Goal: Transaction & Acquisition: Purchase product/service

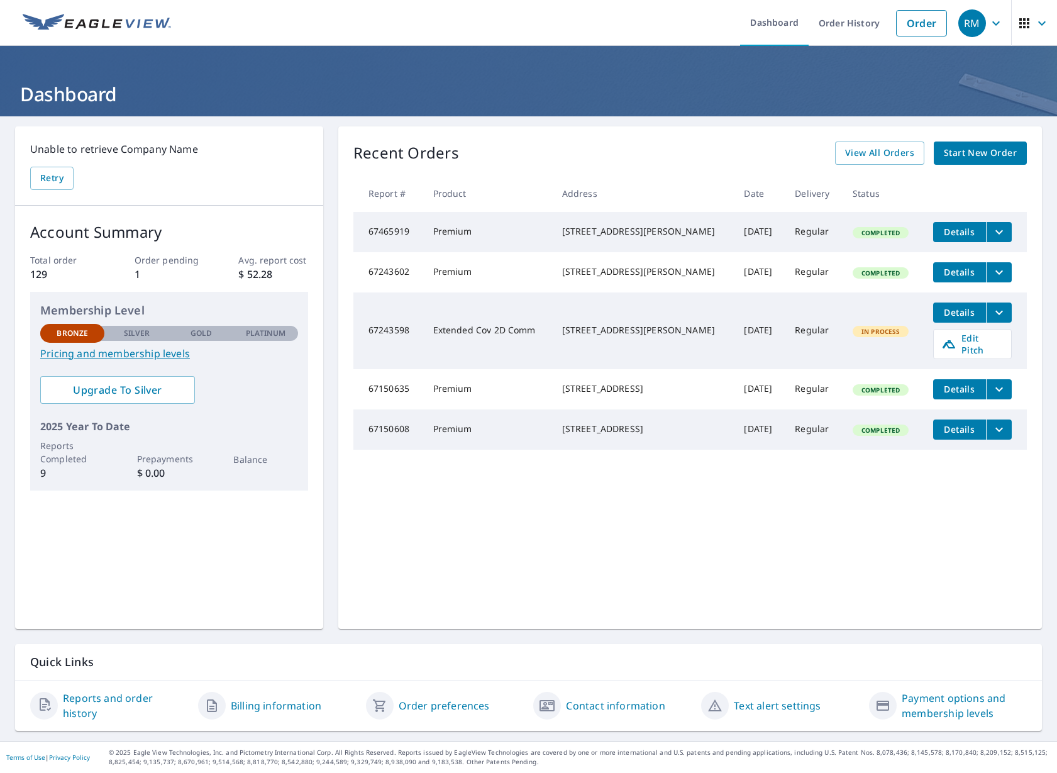
click at [964, 152] on span "Start New Order" at bounding box center [980, 153] width 73 height 16
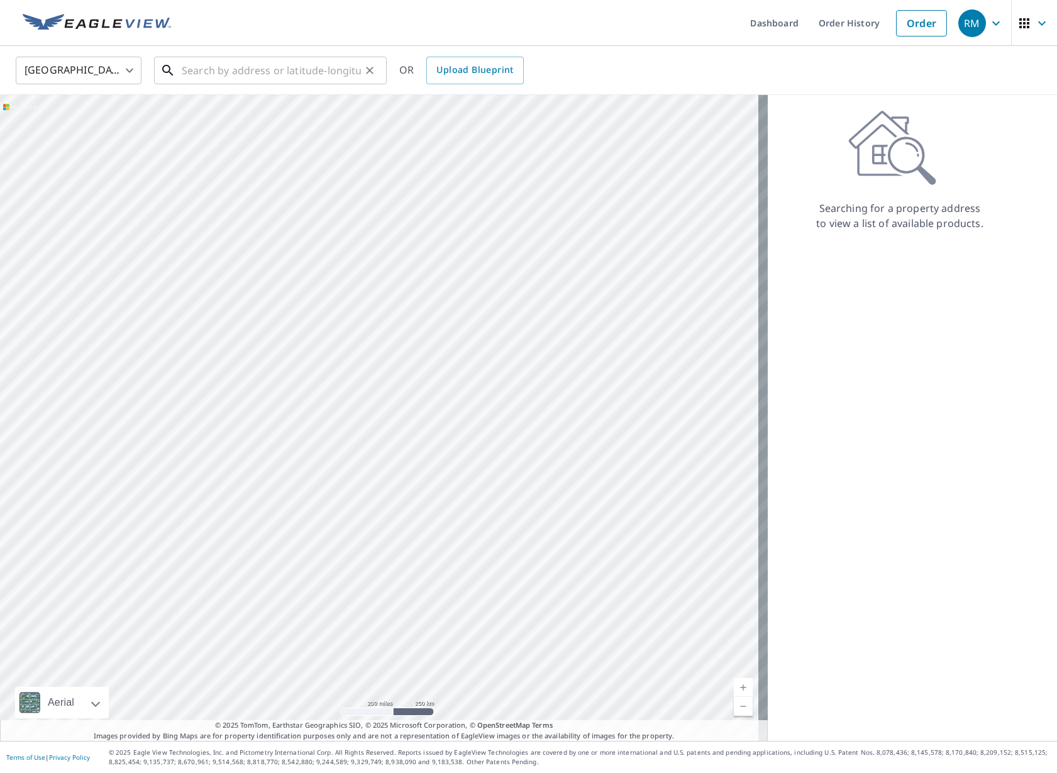
click at [211, 70] on input "text" at bounding box center [271, 70] width 179 height 35
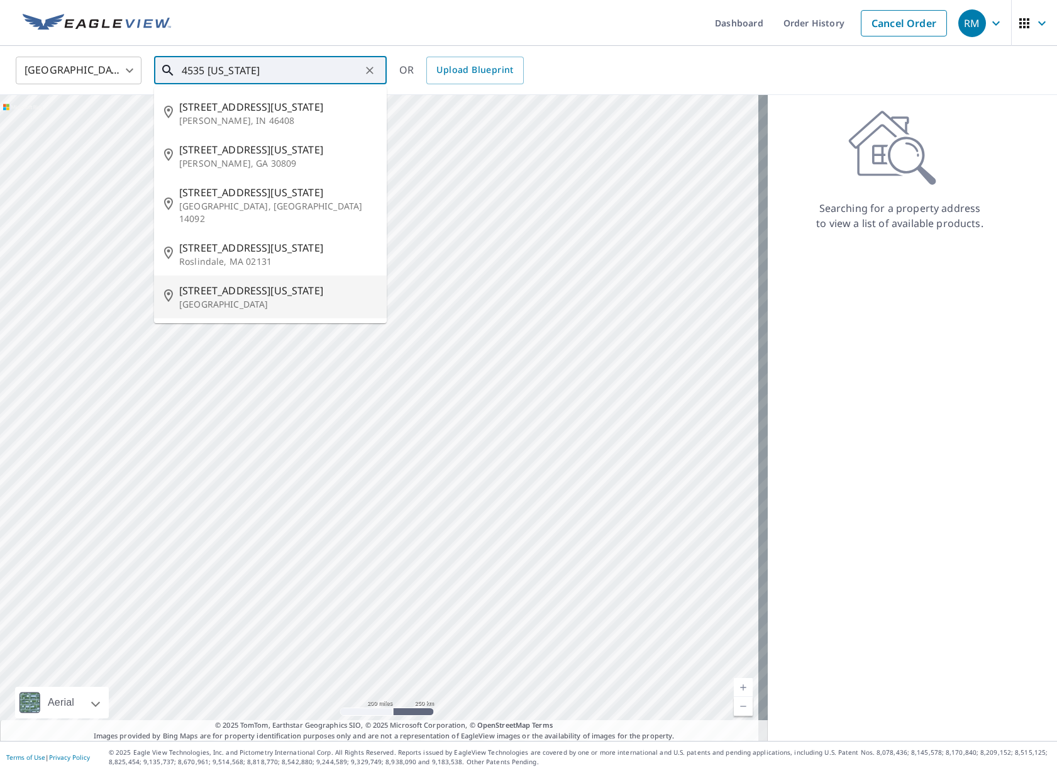
click at [241, 283] on span "[STREET_ADDRESS][US_STATE]" at bounding box center [277, 290] width 197 height 15
type input "[STREET_ADDRESS][US_STATE]"
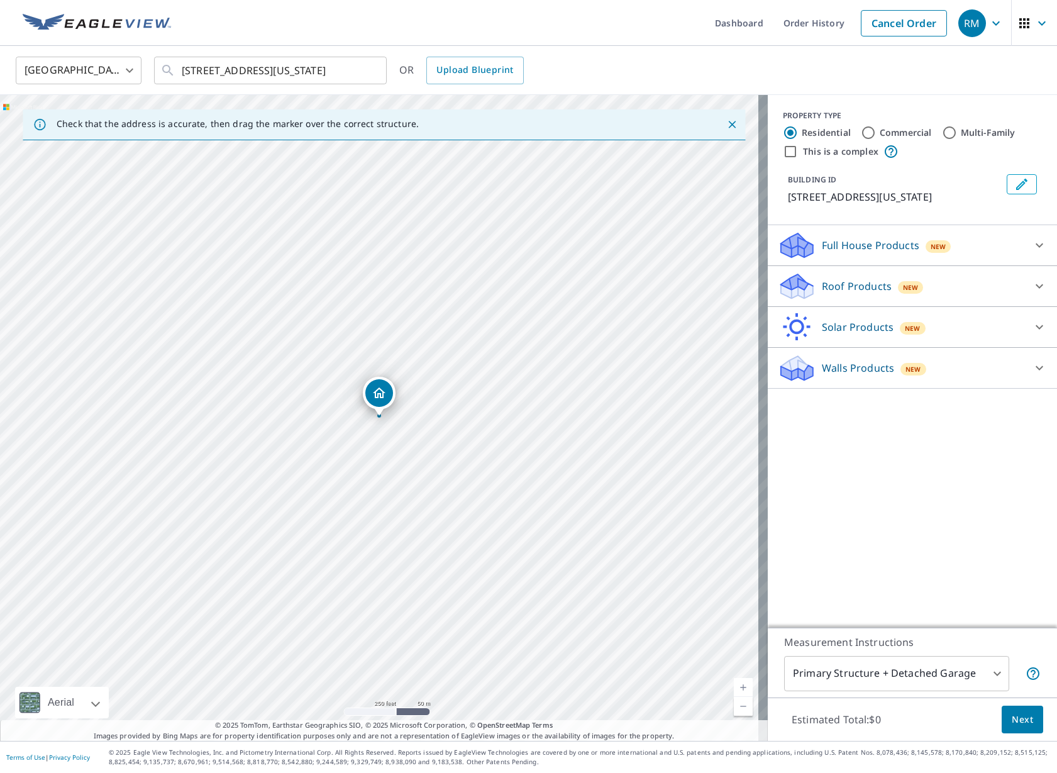
click at [852, 294] on p "Roof Products" at bounding box center [857, 286] width 70 height 15
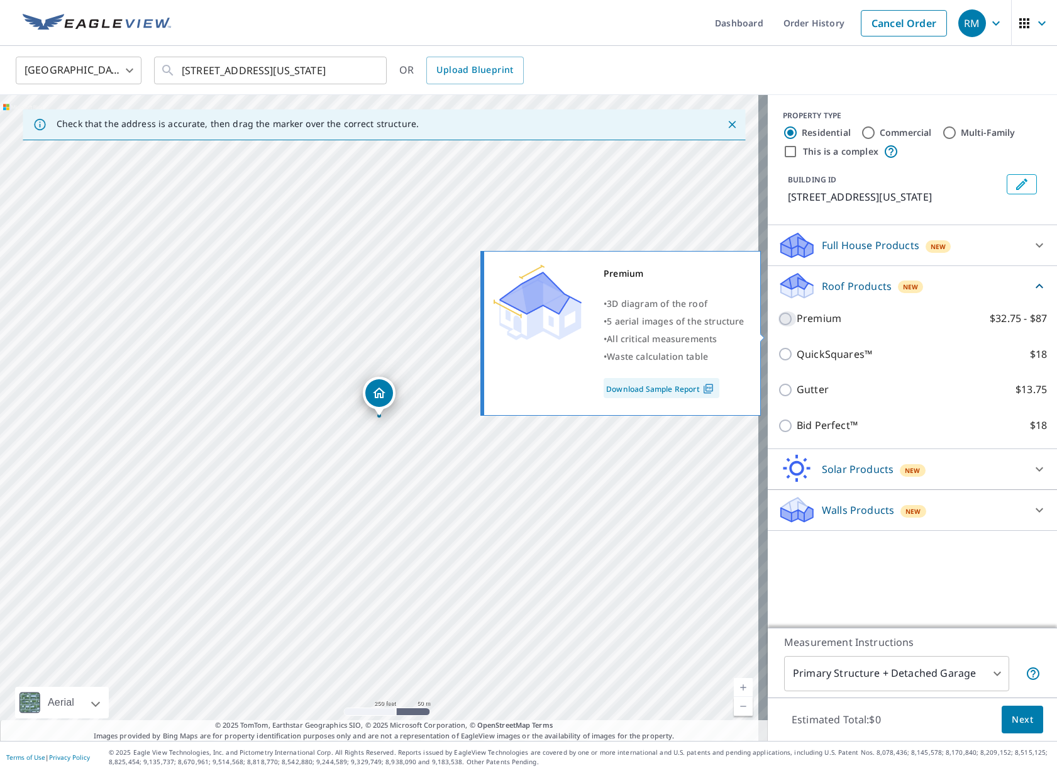
click at [778, 326] on input "Premium $32.75 - $87" at bounding box center [787, 318] width 19 height 15
checkbox input "true"
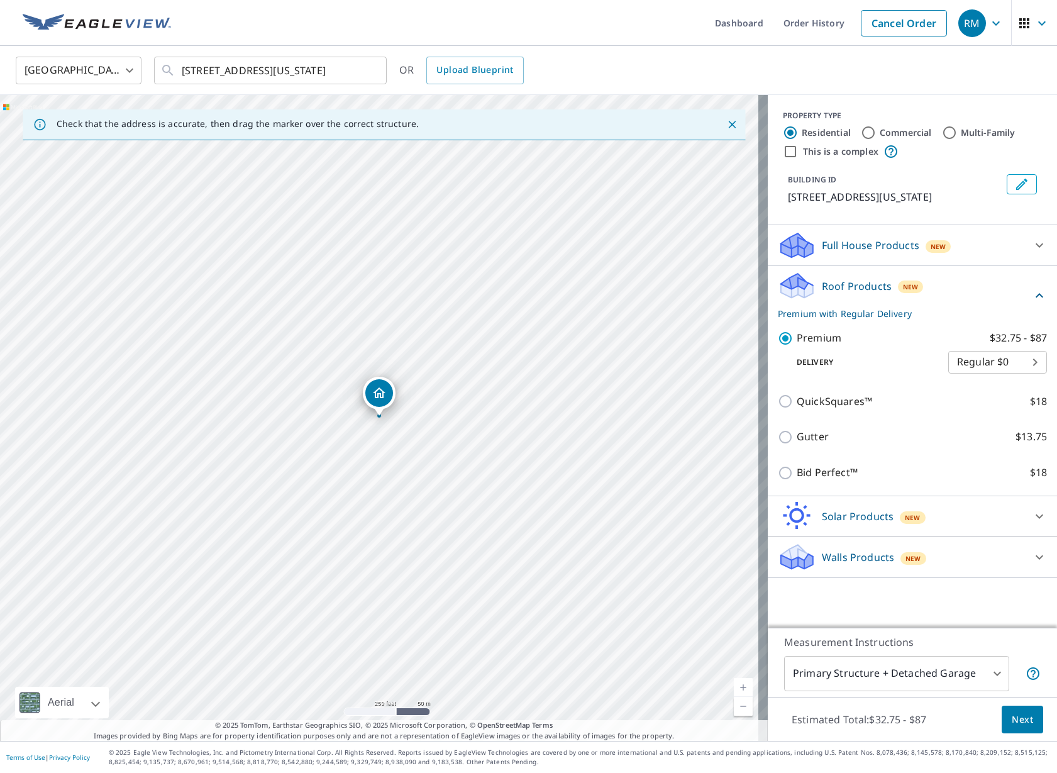
click at [1012, 721] on span "Next" at bounding box center [1022, 720] width 21 height 16
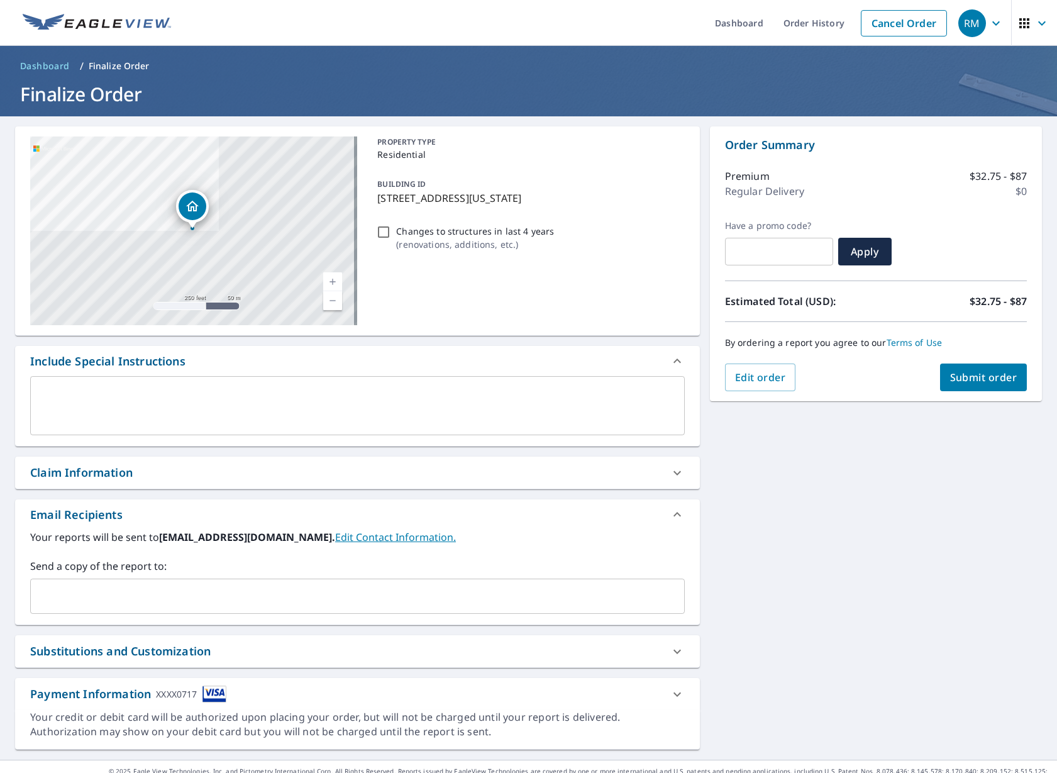
click at [988, 380] on span "Submit order" at bounding box center [983, 377] width 67 height 14
